Goal: Transaction & Acquisition: Purchase product/service

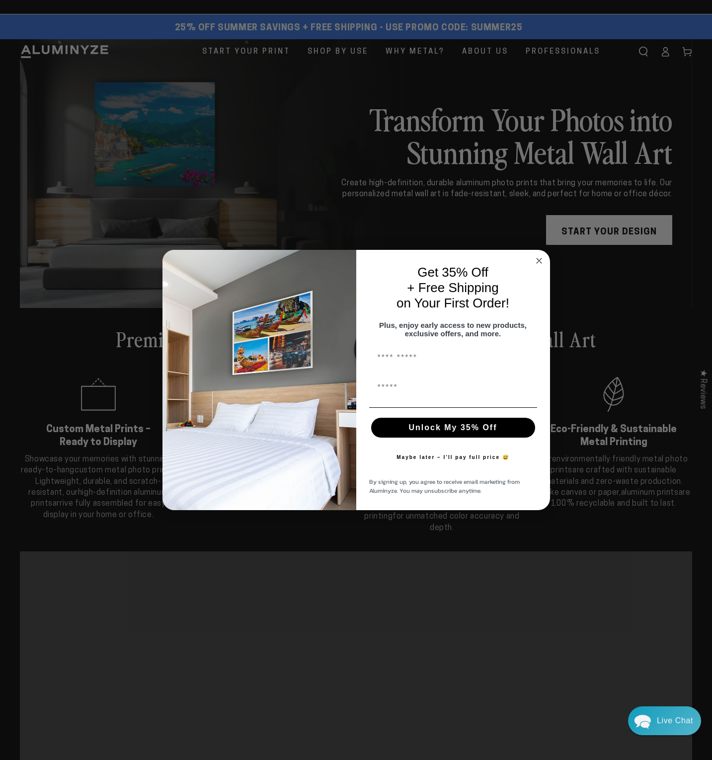
click at [195, 61] on div "Close dialog Get 35% Off + Free Shipping on Your First Order! Plus, enjoy early…" at bounding box center [356, 380] width 712 height 760
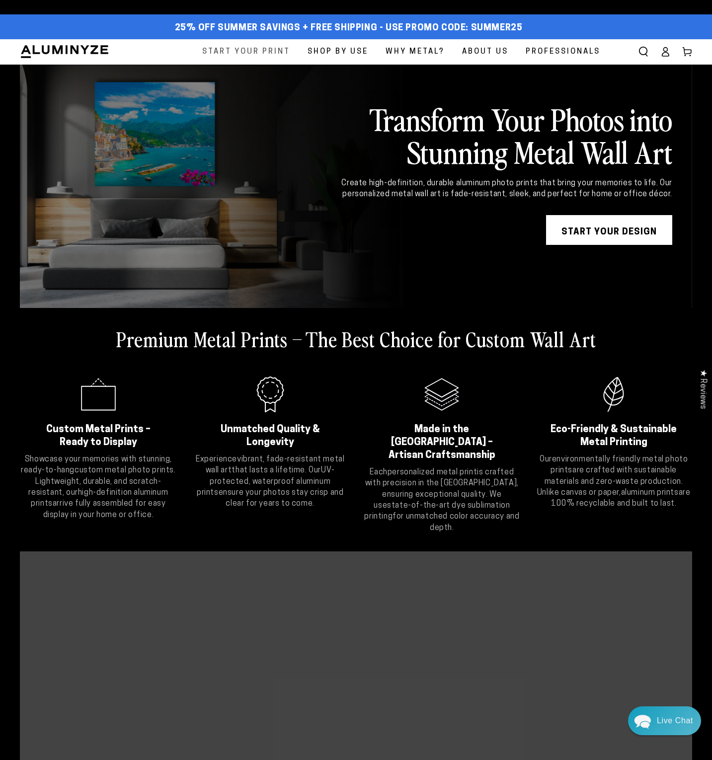
click at [202, 59] on span "Start Your Print" at bounding box center [246, 51] width 88 height 13
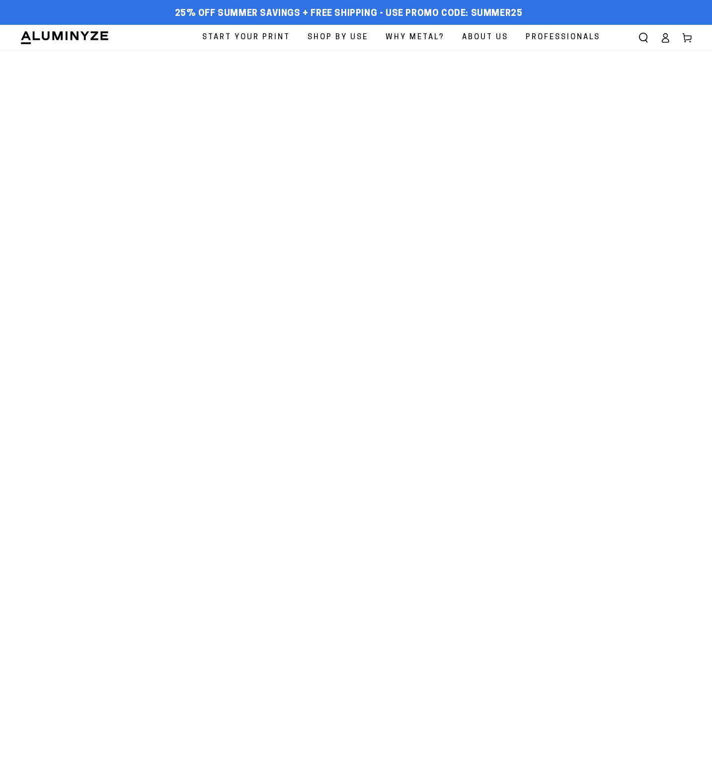
select select "**********"
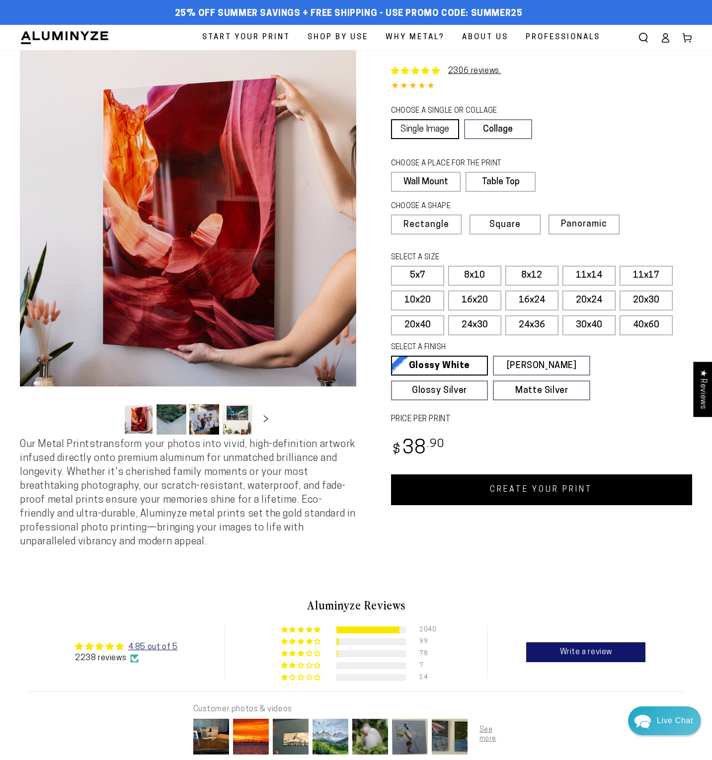
click at [424, 139] on link "Single Image" at bounding box center [425, 129] width 68 height 20
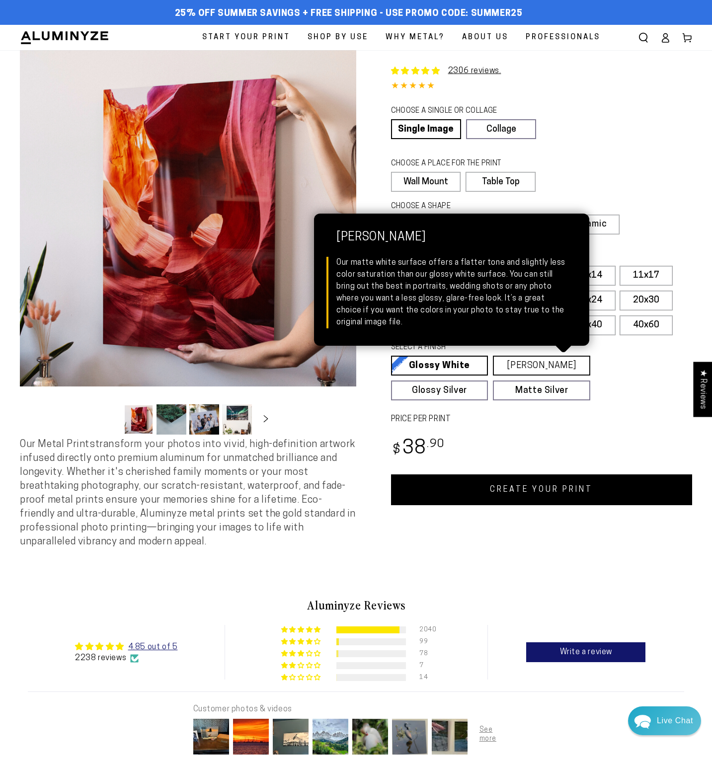
click at [537, 376] on link "Matte White Matte White Our matte white surface offers a flatter tone and sligh…" at bounding box center [541, 366] width 97 height 20
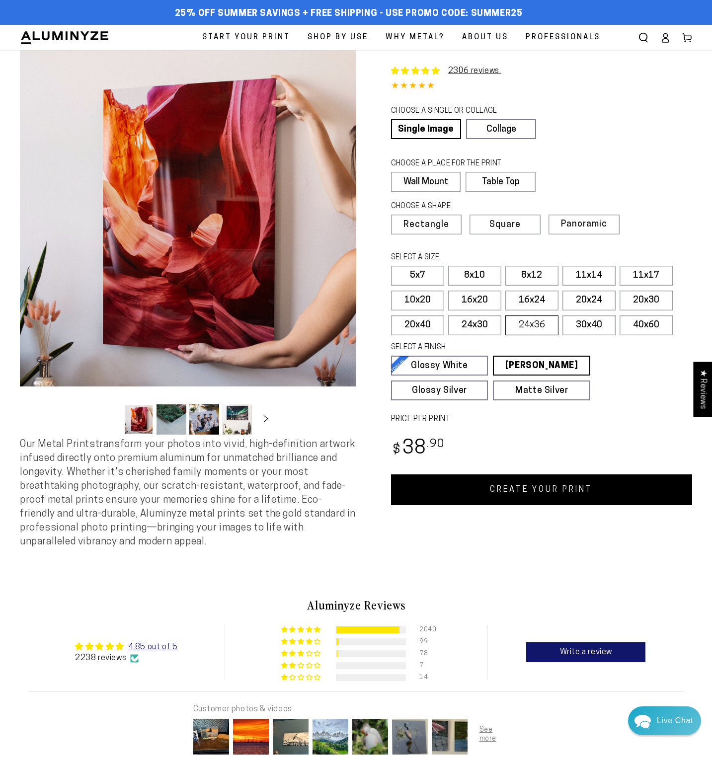
click at [533, 335] on label "24x36" at bounding box center [531, 325] width 53 height 20
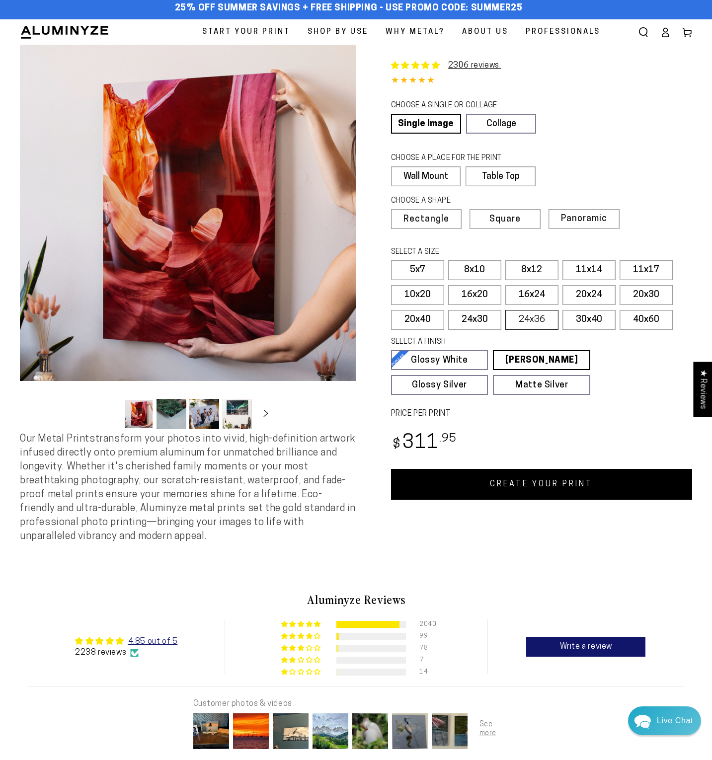
scroll to position [6, 0]
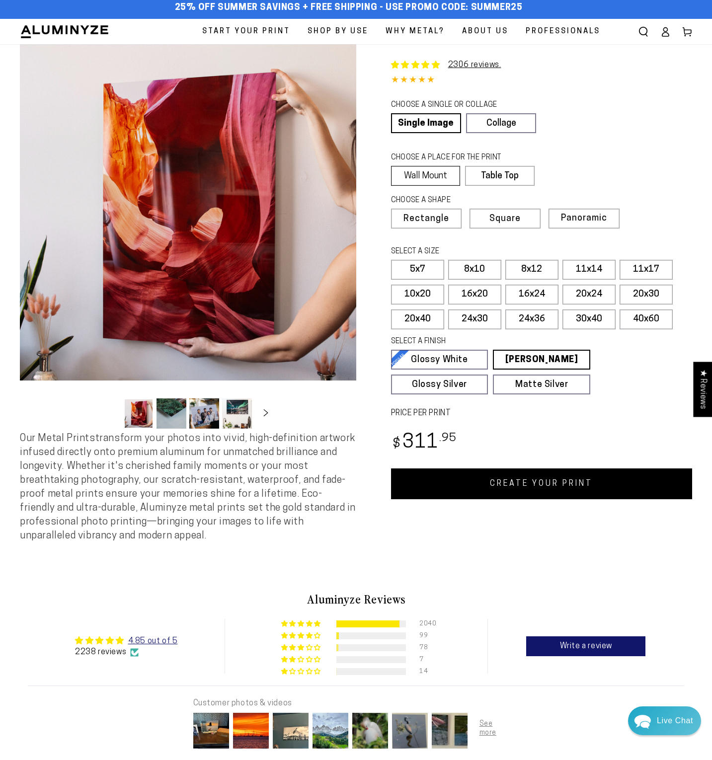
click at [427, 186] on label "Wall Mount" at bounding box center [426, 176] width 70 height 20
